Goal: Task Accomplishment & Management: Use online tool/utility

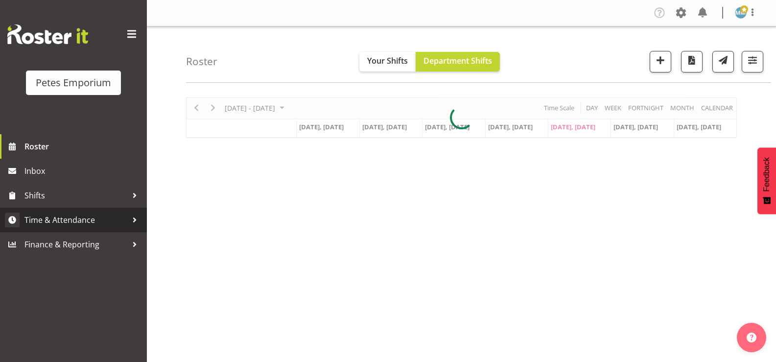
click at [94, 214] on span "Time & Attendance" at bounding box center [75, 220] width 103 height 15
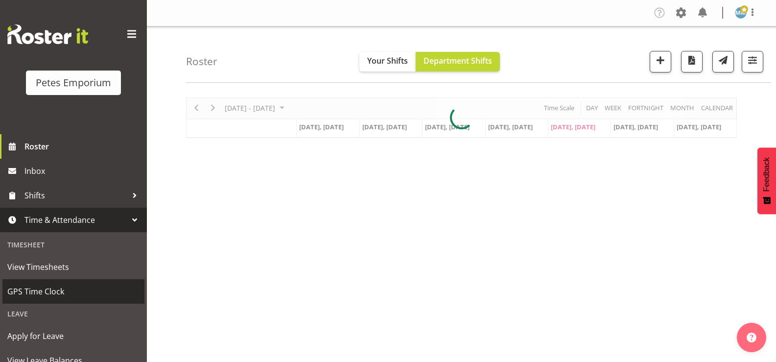
click at [91, 285] on span "GPS Time Clock" at bounding box center [73, 291] width 132 height 15
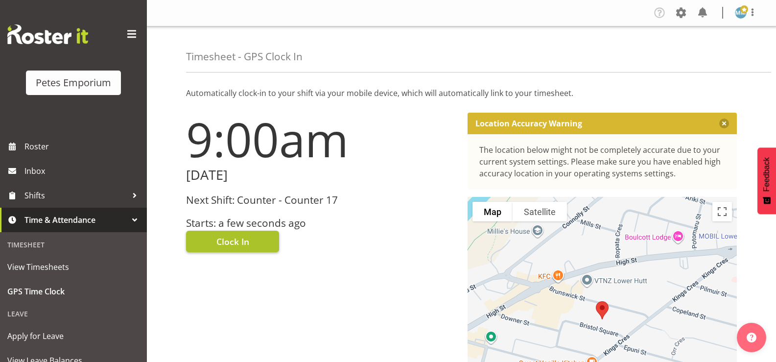
click at [249, 245] on button "Clock In" at bounding box center [232, 242] width 93 height 22
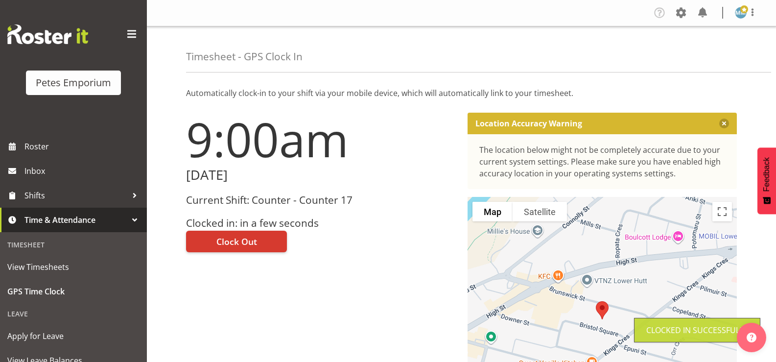
click at [743, 17] on img at bounding box center [741, 13] width 12 height 12
click at [706, 54] on link "Log Out" at bounding box center [712, 52] width 94 height 18
